Goal: Find specific page/section

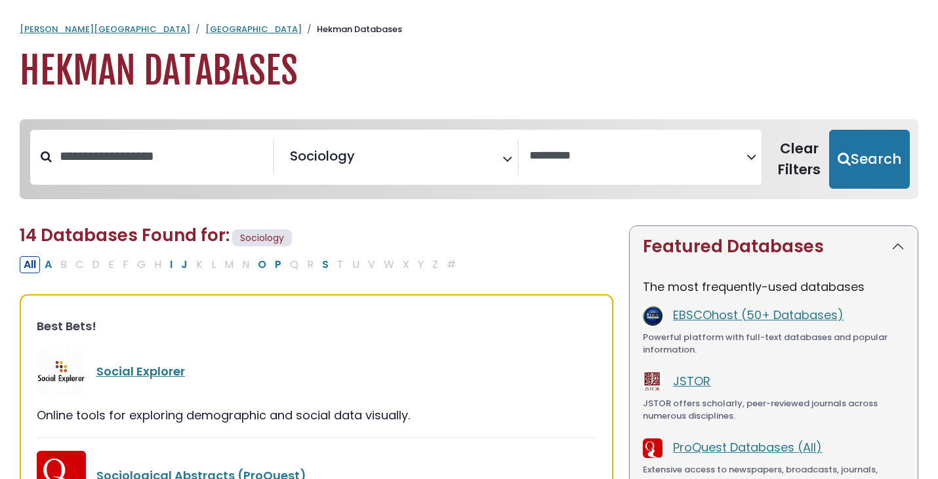
select select "Database Vendors Filter"
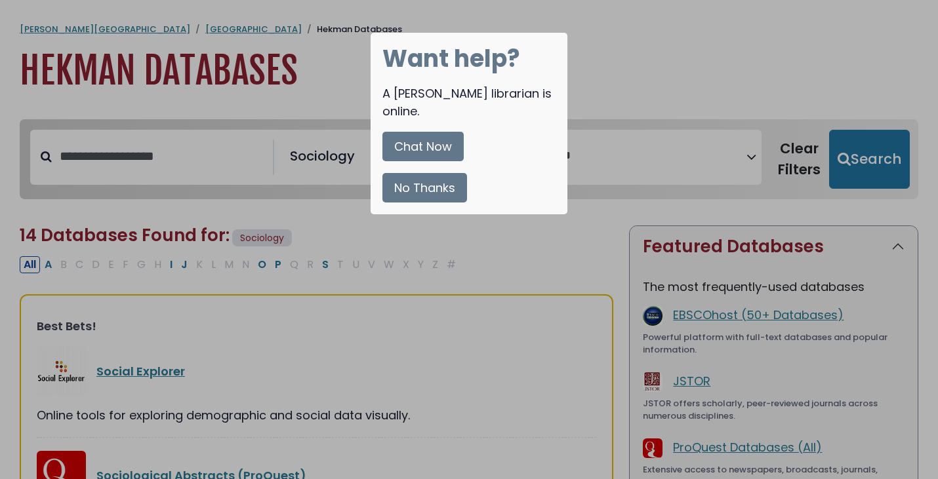
scroll to position [262, 0]
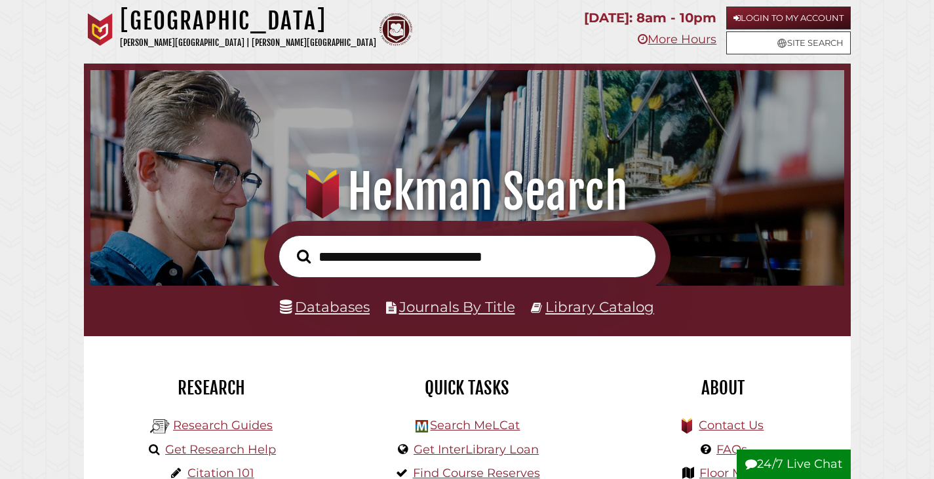
scroll to position [249, 747]
click at [424, 309] on link "Journals By Title" at bounding box center [457, 306] width 116 height 17
